Goal: Navigation & Orientation: Find specific page/section

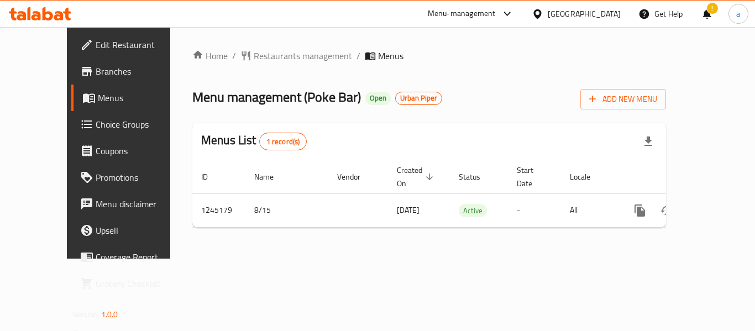
click at [587, 15] on div "[GEOGRAPHIC_DATA]" at bounding box center [583, 14] width 73 height 12
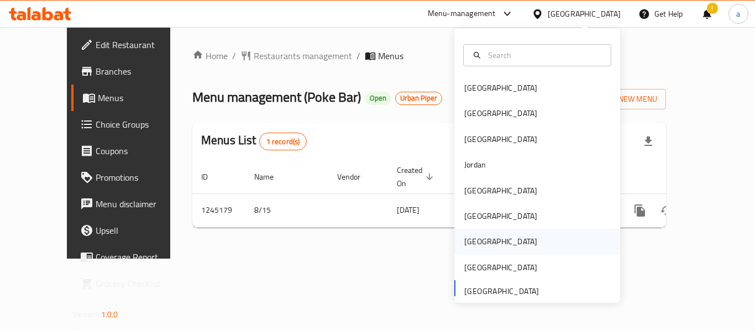
click at [495, 236] on div "[GEOGRAPHIC_DATA]" at bounding box center [537, 241] width 166 height 25
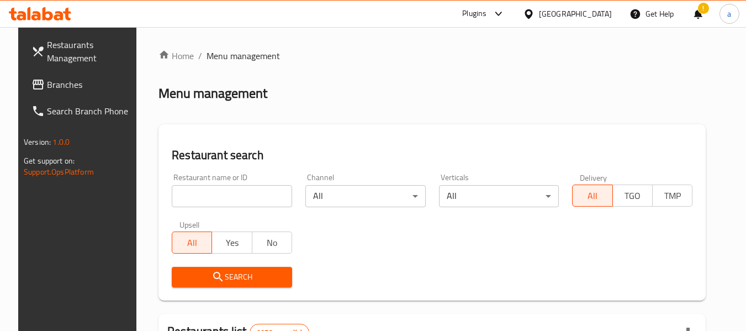
click at [597, 17] on div "[GEOGRAPHIC_DATA]" at bounding box center [575, 14] width 73 height 12
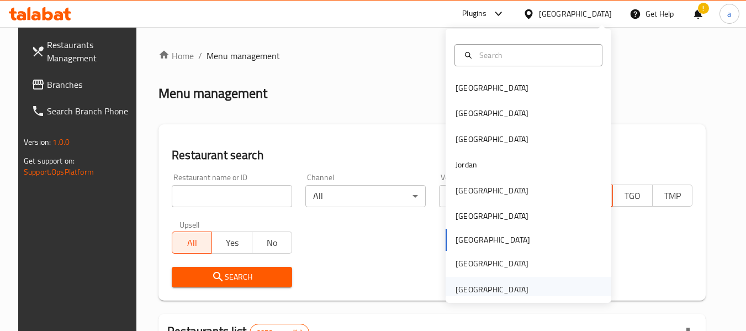
click at [493, 287] on div "[GEOGRAPHIC_DATA]" at bounding box center [492, 289] width 73 height 12
